Goal: Obtain resource: Obtain resource

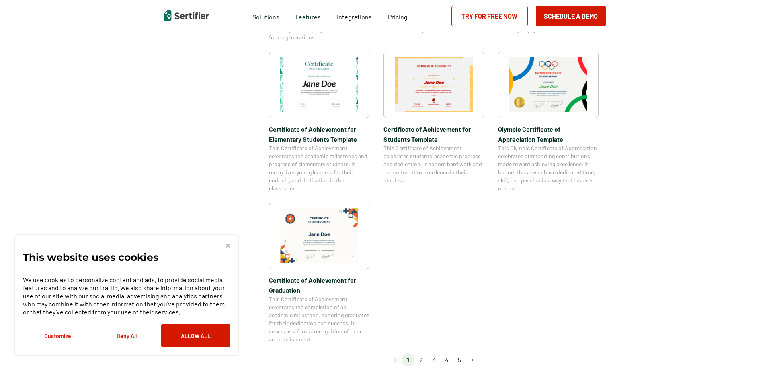
scroll to position [603, 0]
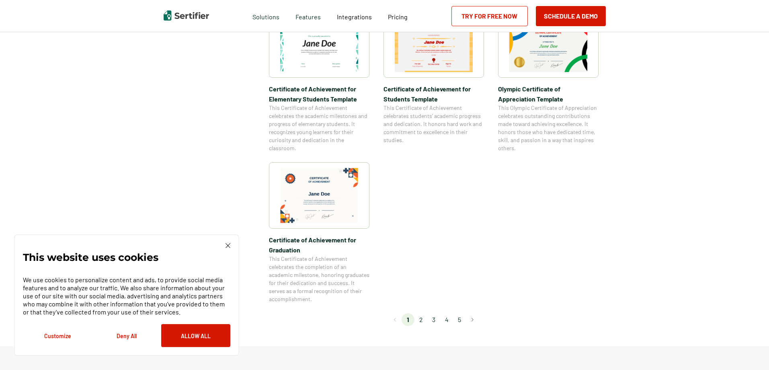
click at [421, 323] on li "2" at bounding box center [421, 319] width 13 height 13
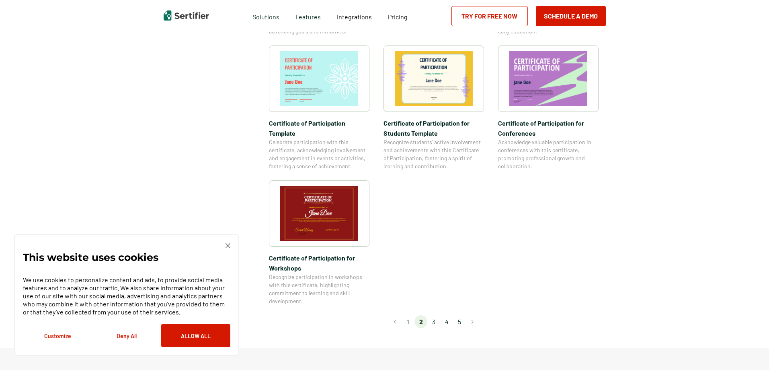
click at [436, 315] on li "3" at bounding box center [433, 321] width 13 height 13
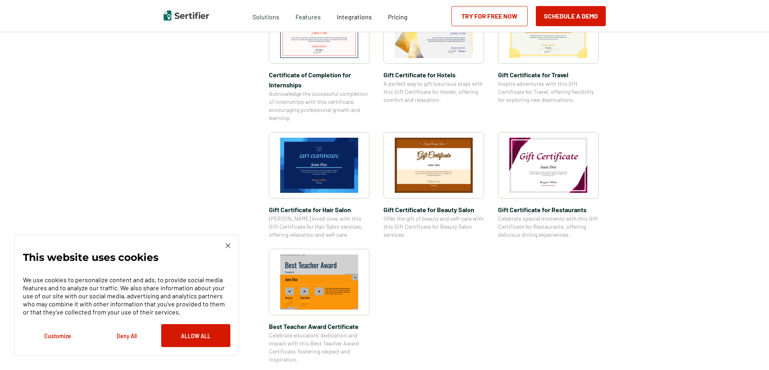
scroll to position [483, 0]
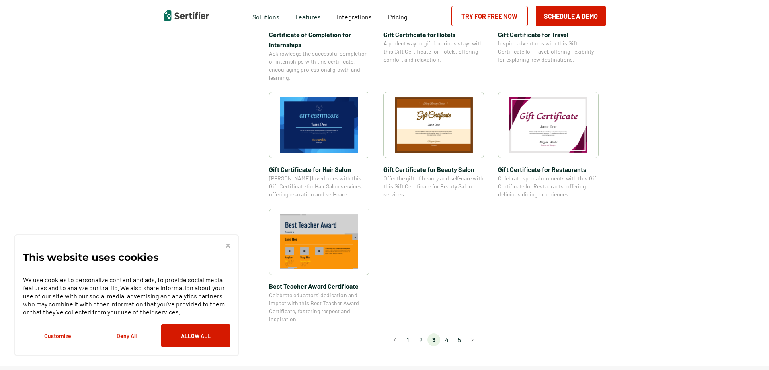
click at [444, 341] on li "4" at bounding box center [446, 339] width 13 height 13
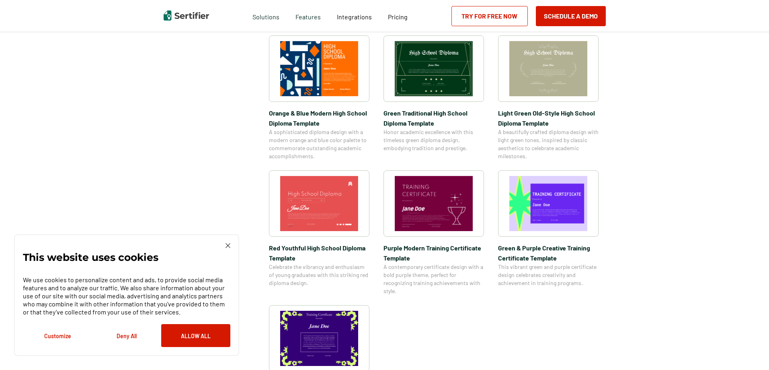
scroll to position [201, 0]
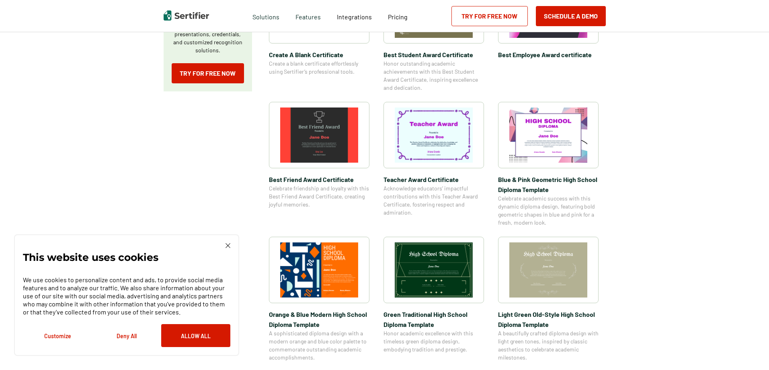
click at [418, 138] on img at bounding box center [434, 134] width 78 height 55
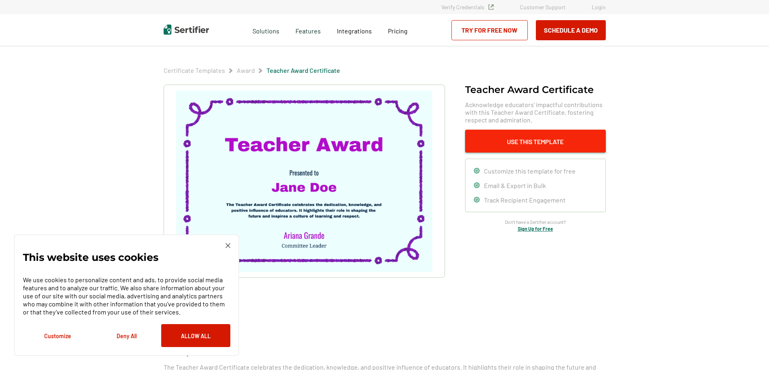
click at [487, 141] on button "Use This Template" at bounding box center [535, 140] width 141 height 23
